Goal: Transaction & Acquisition: Subscribe to service/newsletter

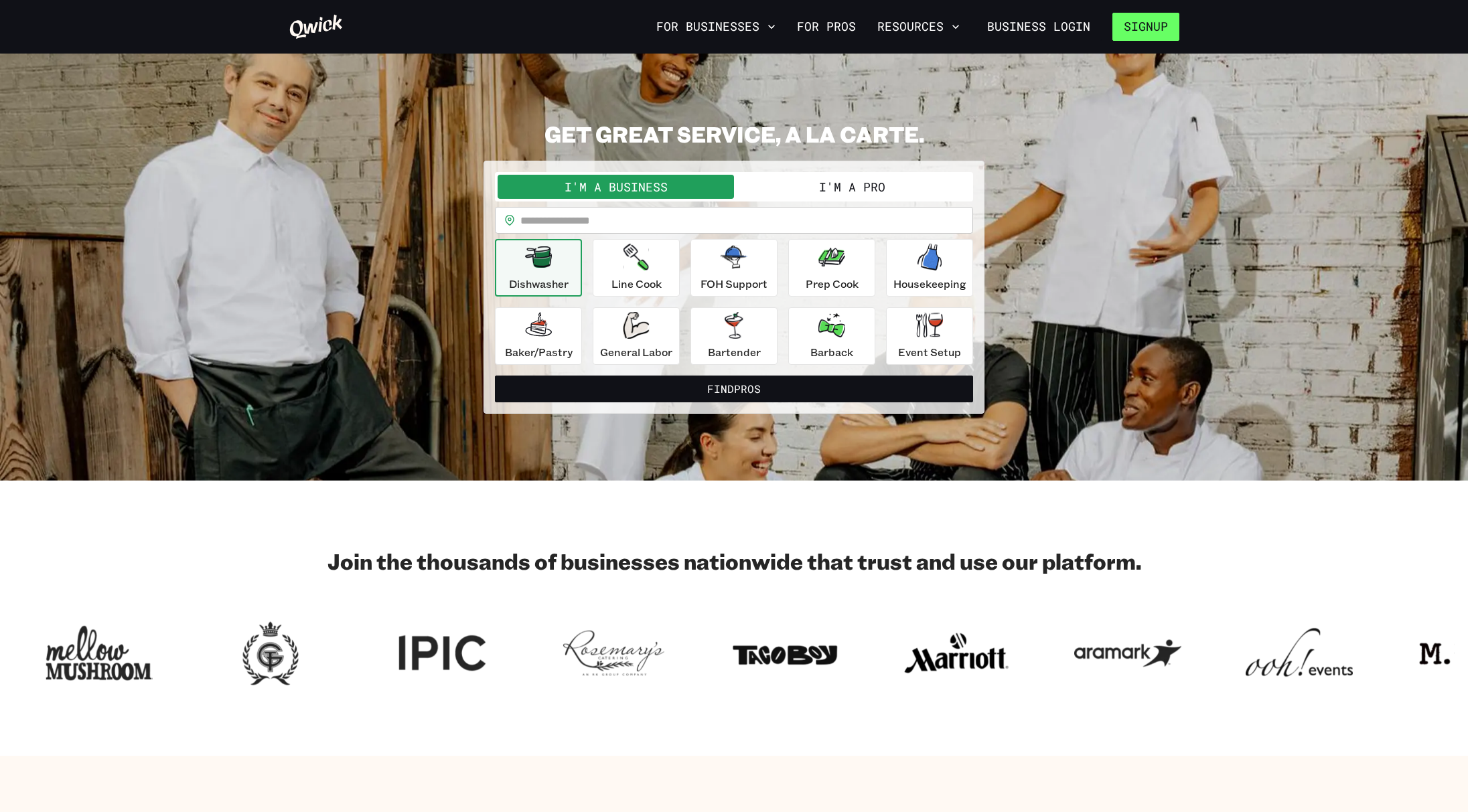
click at [1144, 26] on button "Signup" at bounding box center [1146, 26] width 67 height 28
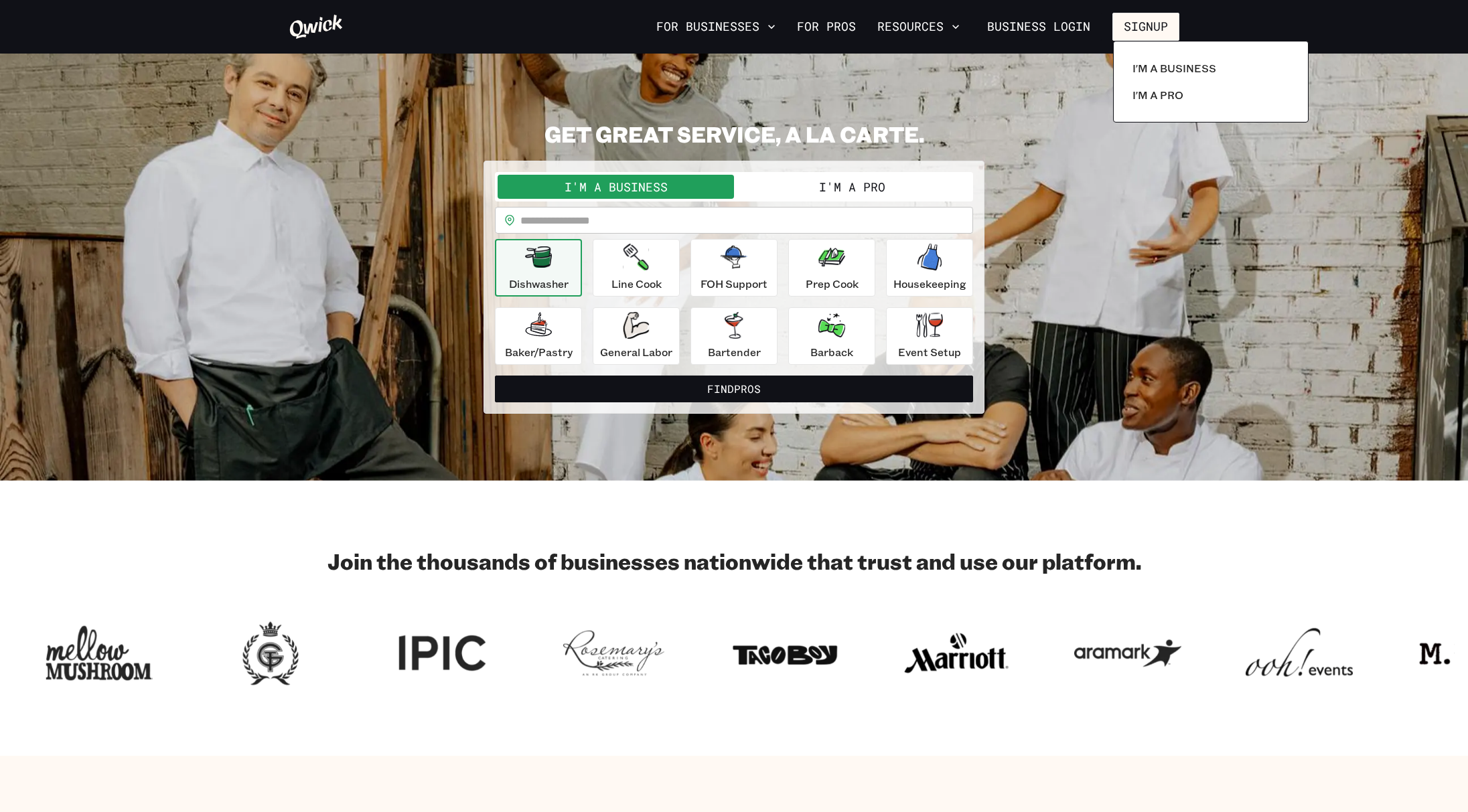
click at [1253, 513] on div at bounding box center [734, 406] width 1468 height 812
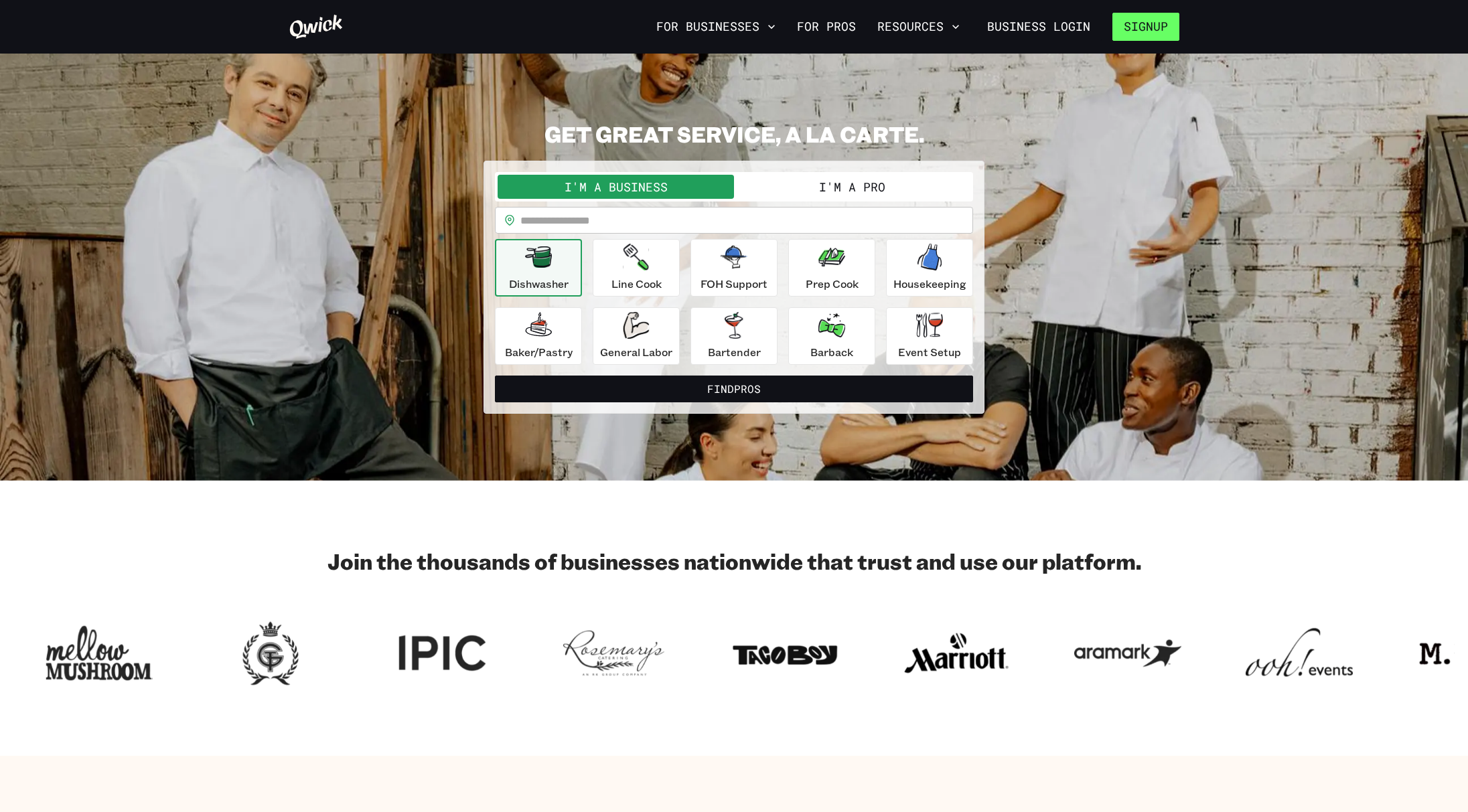
click at [1147, 25] on button "Signup" at bounding box center [1146, 26] width 67 height 28
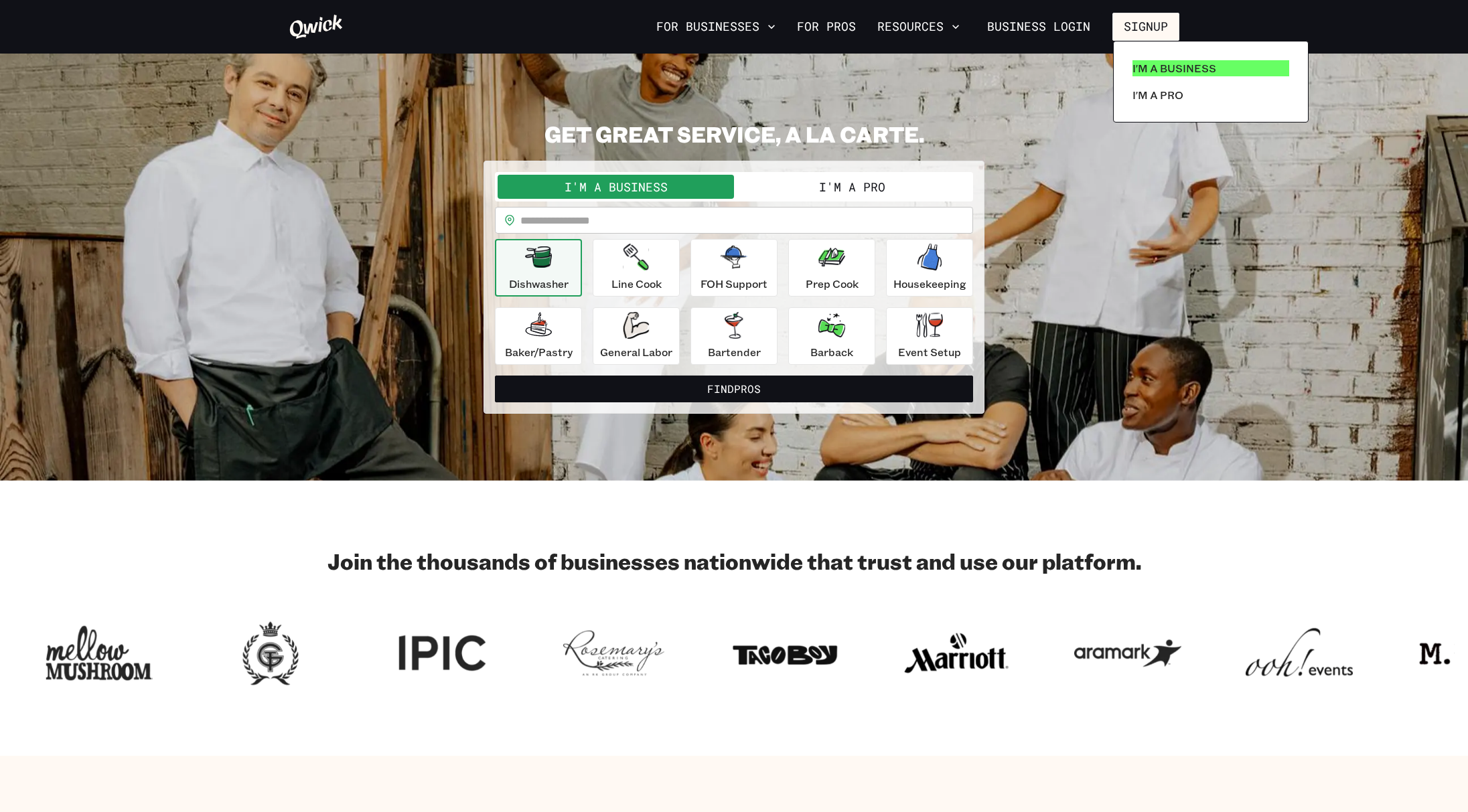
click at [1152, 68] on p "I'm a Business" at bounding box center [1174, 68] width 84 height 16
